Goal: Obtain resource: Download file/media

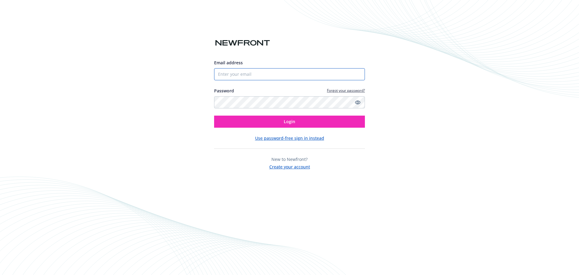
click at [270, 72] on input "Email address" at bounding box center [289, 74] width 151 height 12
type input "[EMAIL_ADDRESS][DOMAIN_NAME]"
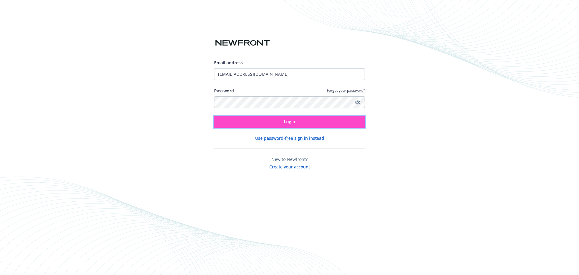
click at [263, 124] on button "Login" at bounding box center [289, 122] width 151 height 12
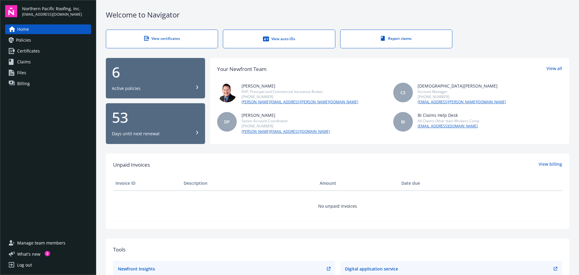
click at [40, 40] on link "Policies" at bounding box center [48, 40] width 86 height 10
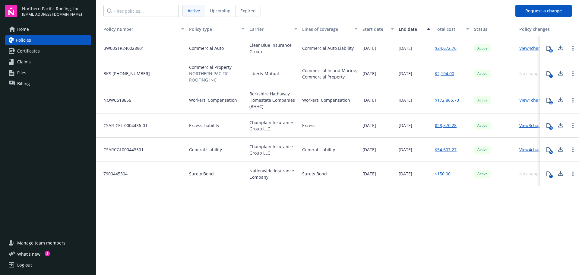
click at [527, 50] on link "View 4 changes" at bounding box center [534, 48] width 29 height 6
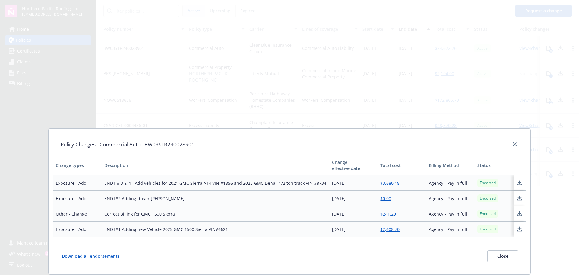
click at [516, 179] on button at bounding box center [520, 183] width 10 height 12
click at [495, 256] on button "Close" at bounding box center [503, 256] width 31 height 12
